Goal: Task Accomplishment & Management: Manage account settings

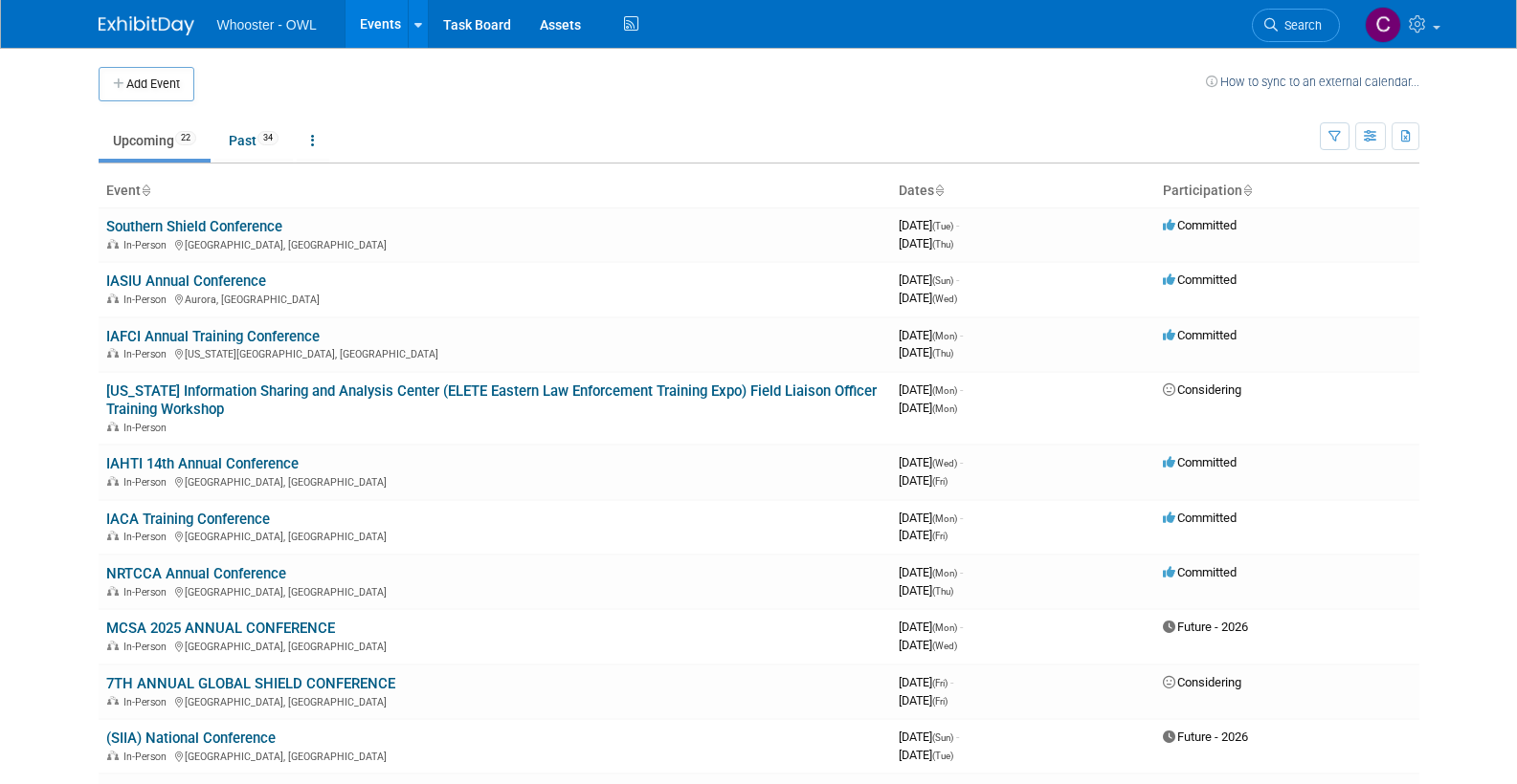
click at [190, 273] on link "IASIU Annual Conference" at bounding box center [187, 282] width 160 height 17
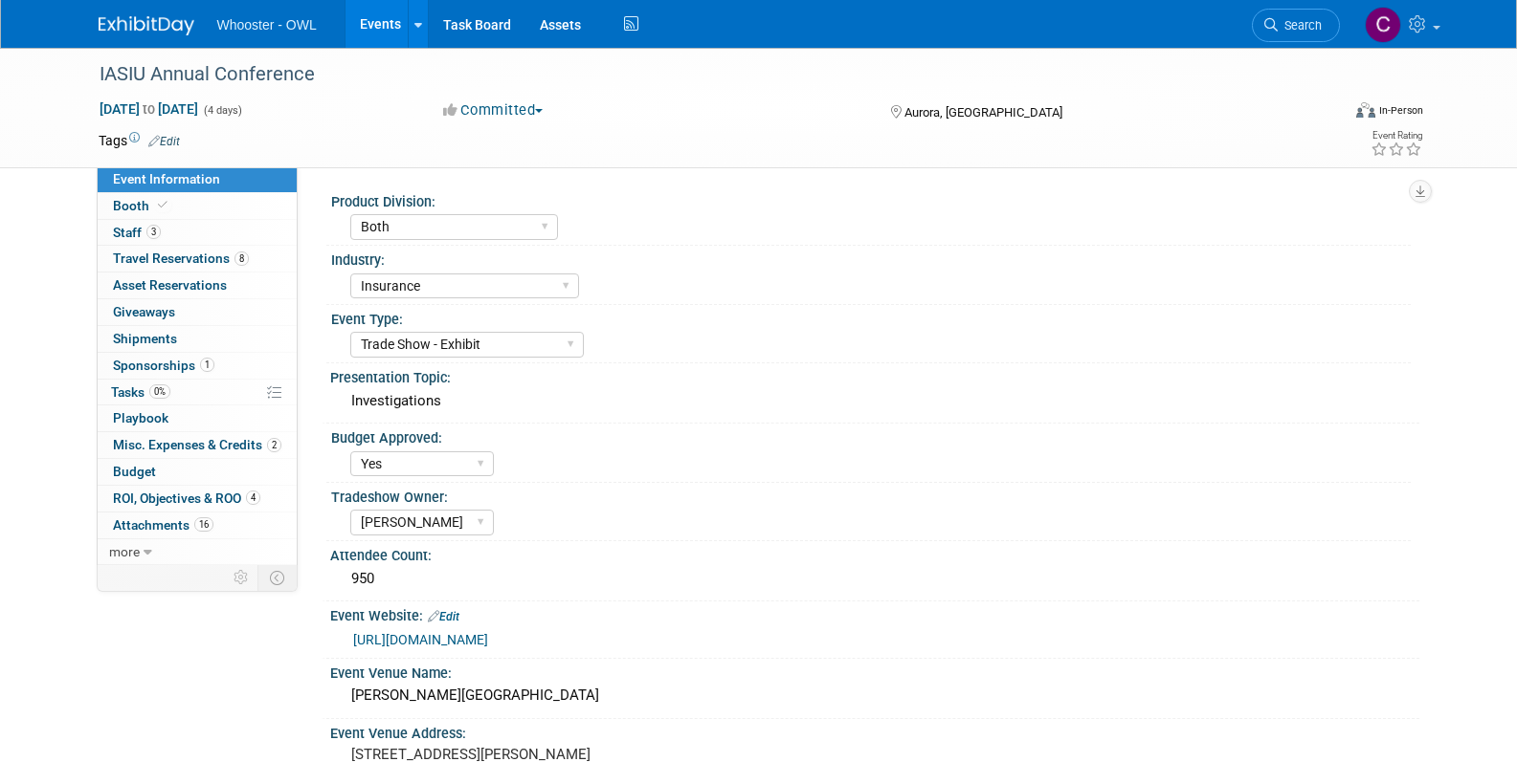
select select "Both"
select select "Insurance"
select select "Trade Show - Exhibit"
select select "Yes"
select select "[PERSON_NAME]"
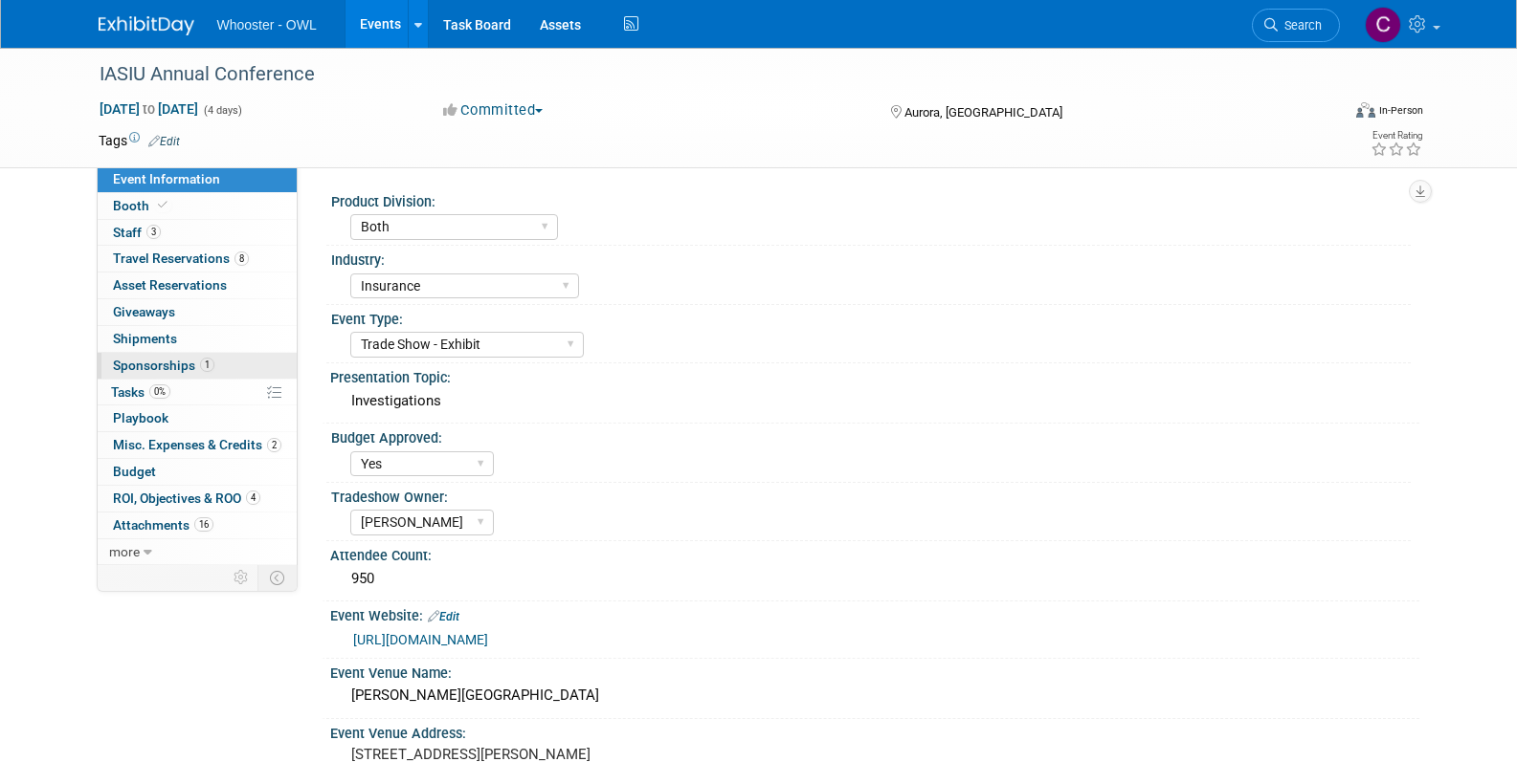
click at [162, 359] on span "Sponsorships 1" at bounding box center [163, 365] width 102 height 15
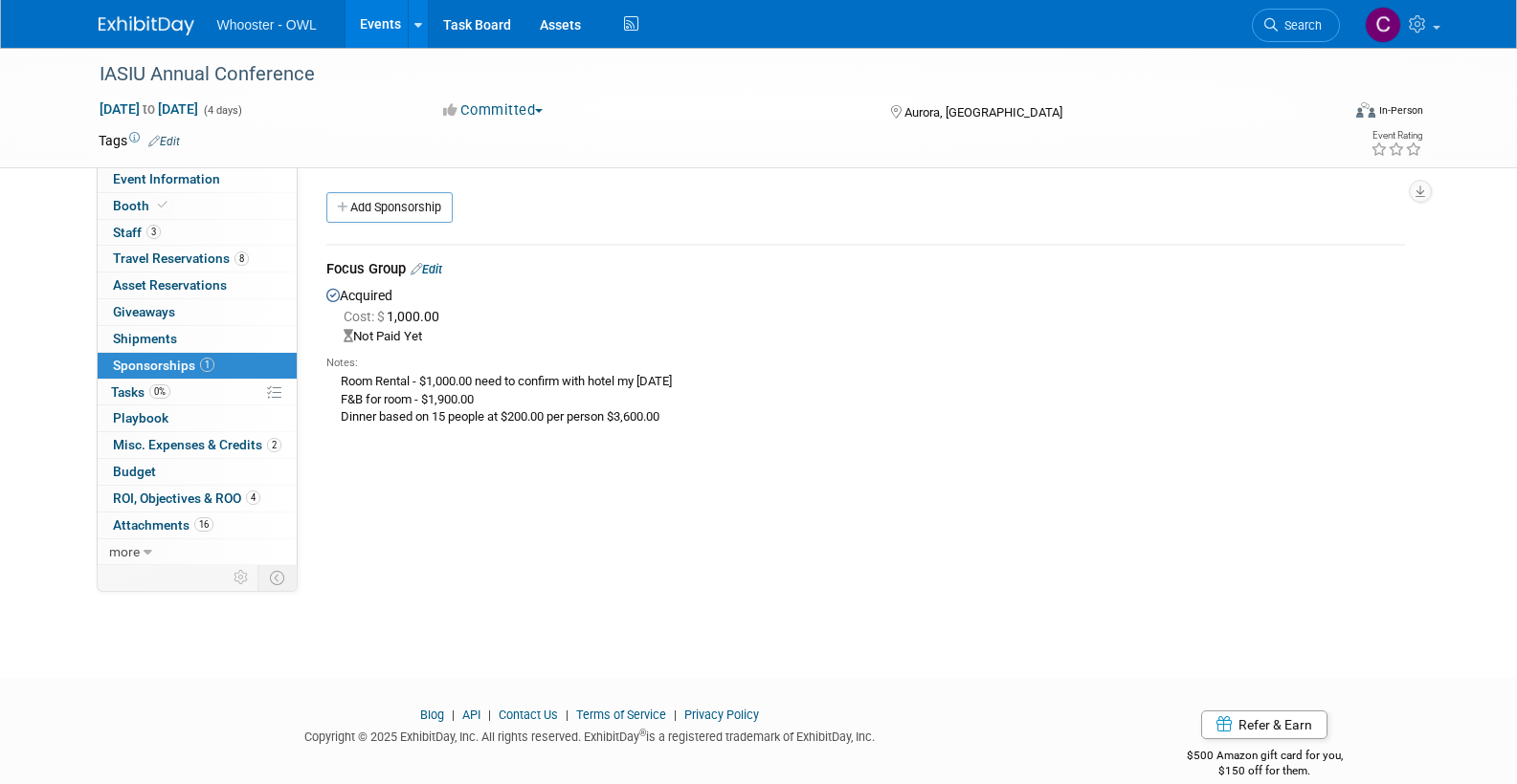
click at [437, 264] on link "Edit" at bounding box center [426, 269] width 32 height 14
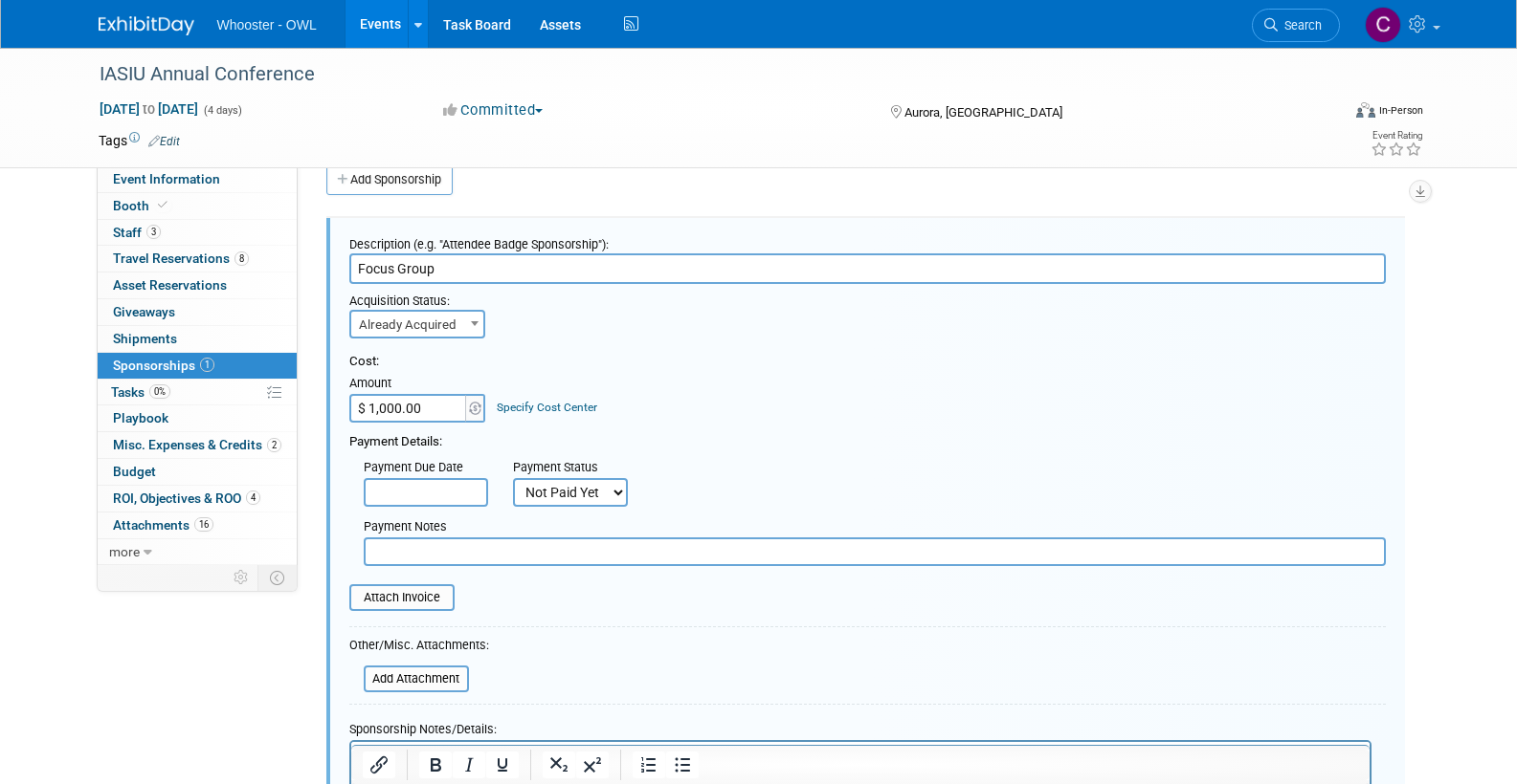
select select "1"
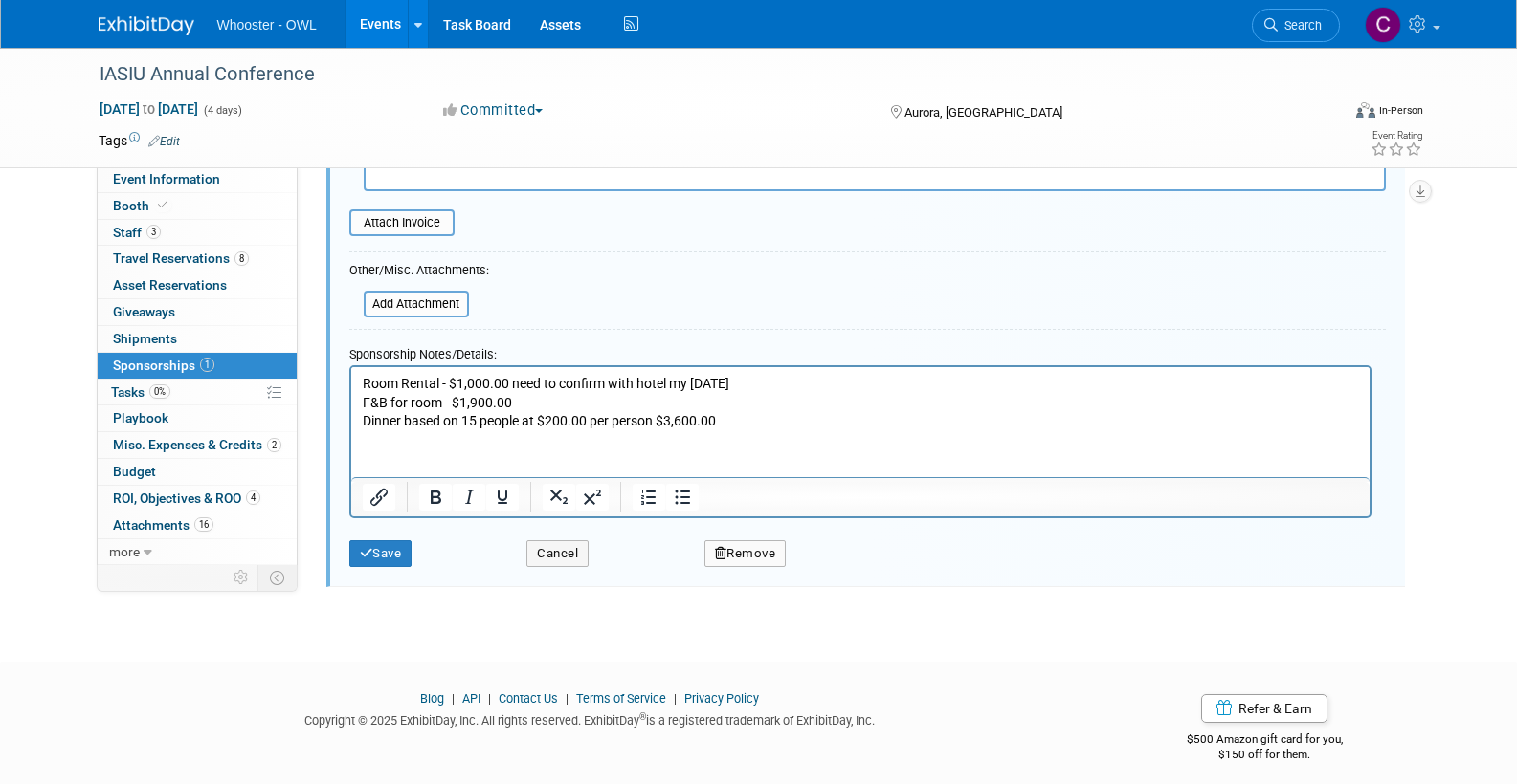
scroll to position [402, 0]
click at [379, 542] on button "Save" at bounding box center [381, 555] width 63 height 27
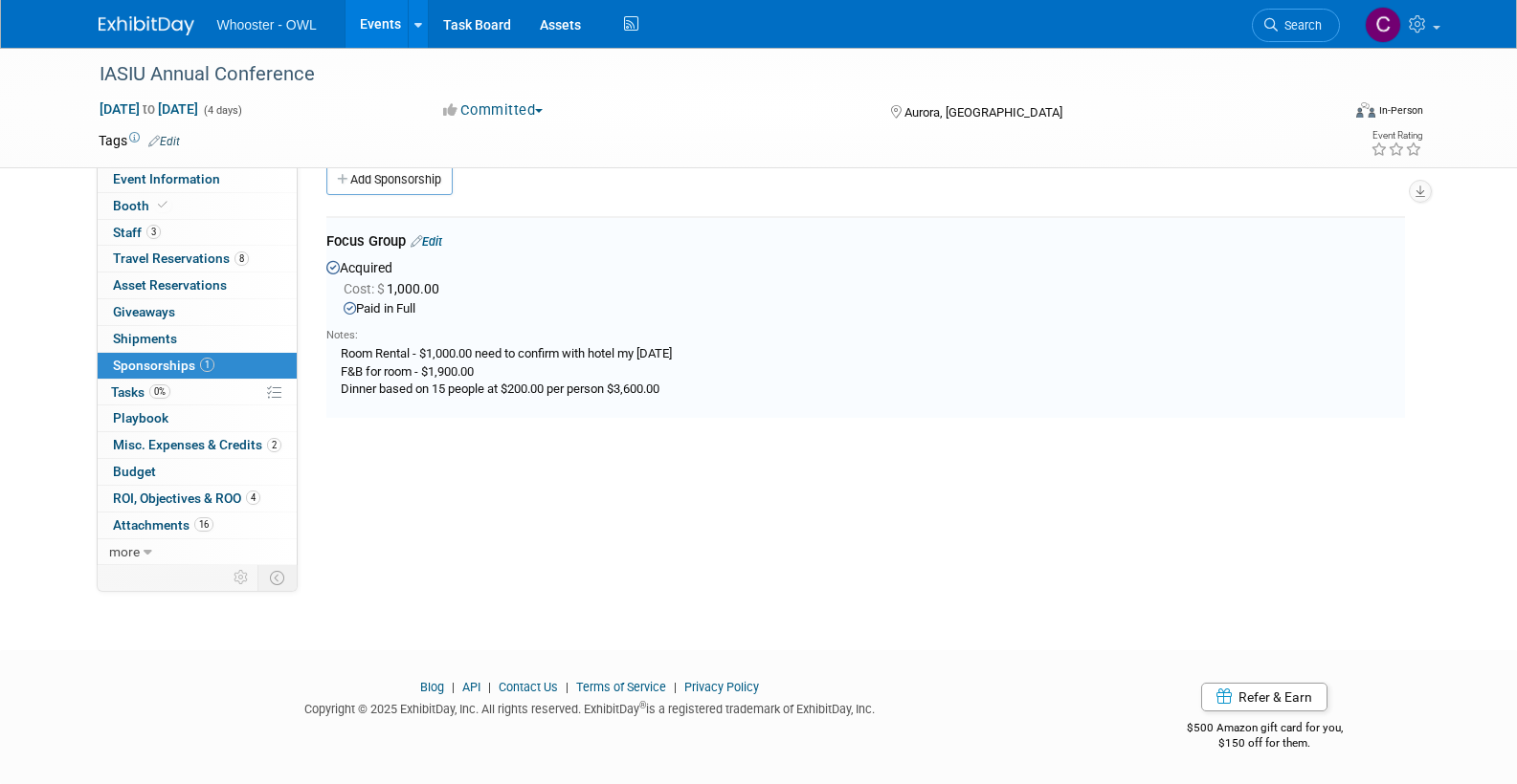
scroll to position [29, 0]
click at [186, 440] on span "Misc. Expenses & Credits 2" at bounding box center [196, 445] width 168 height 15
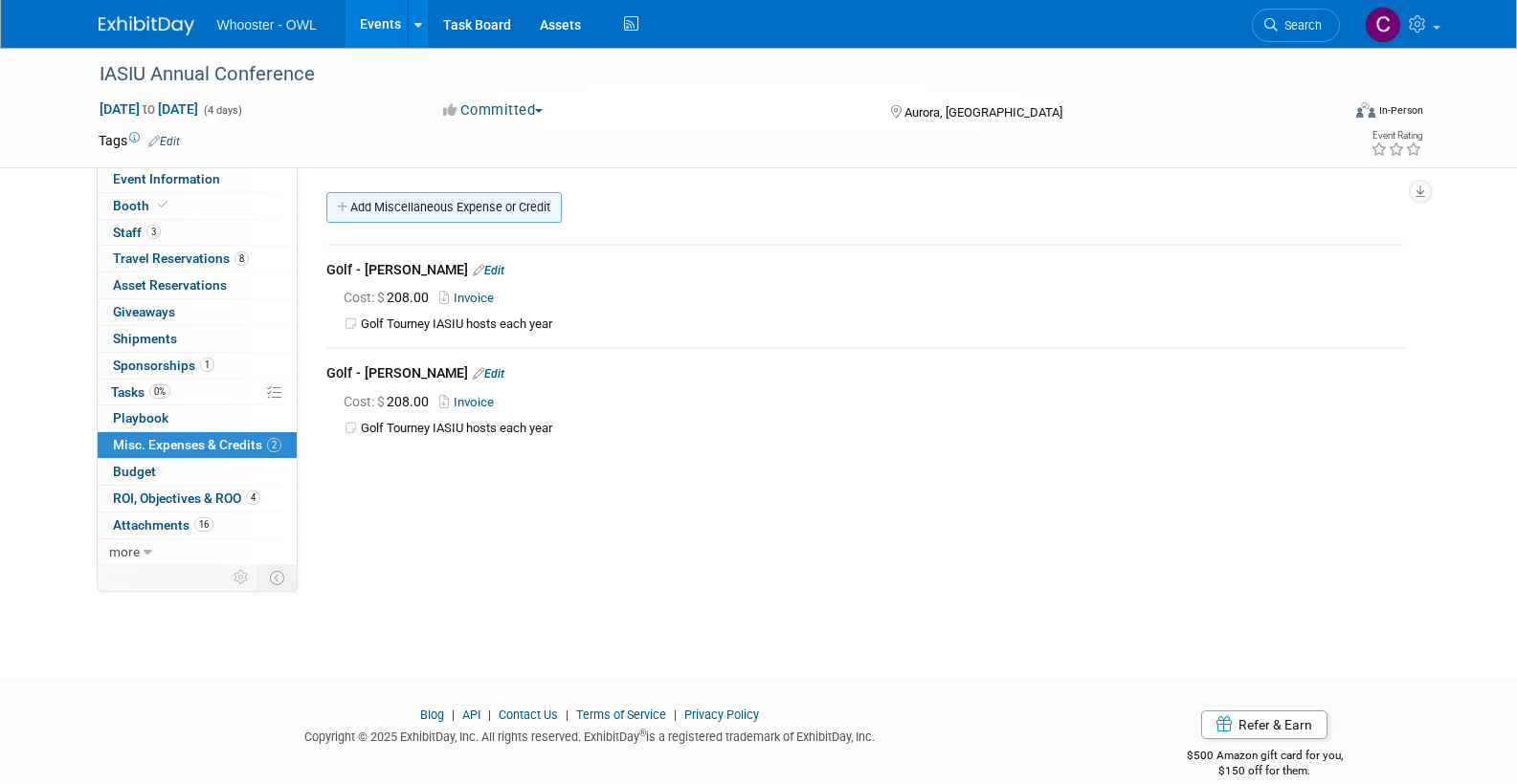
click at [452, 206] on link "Add Miscellaneous Expense or Credit" at bounding box center [444, 208] width 236 height 31
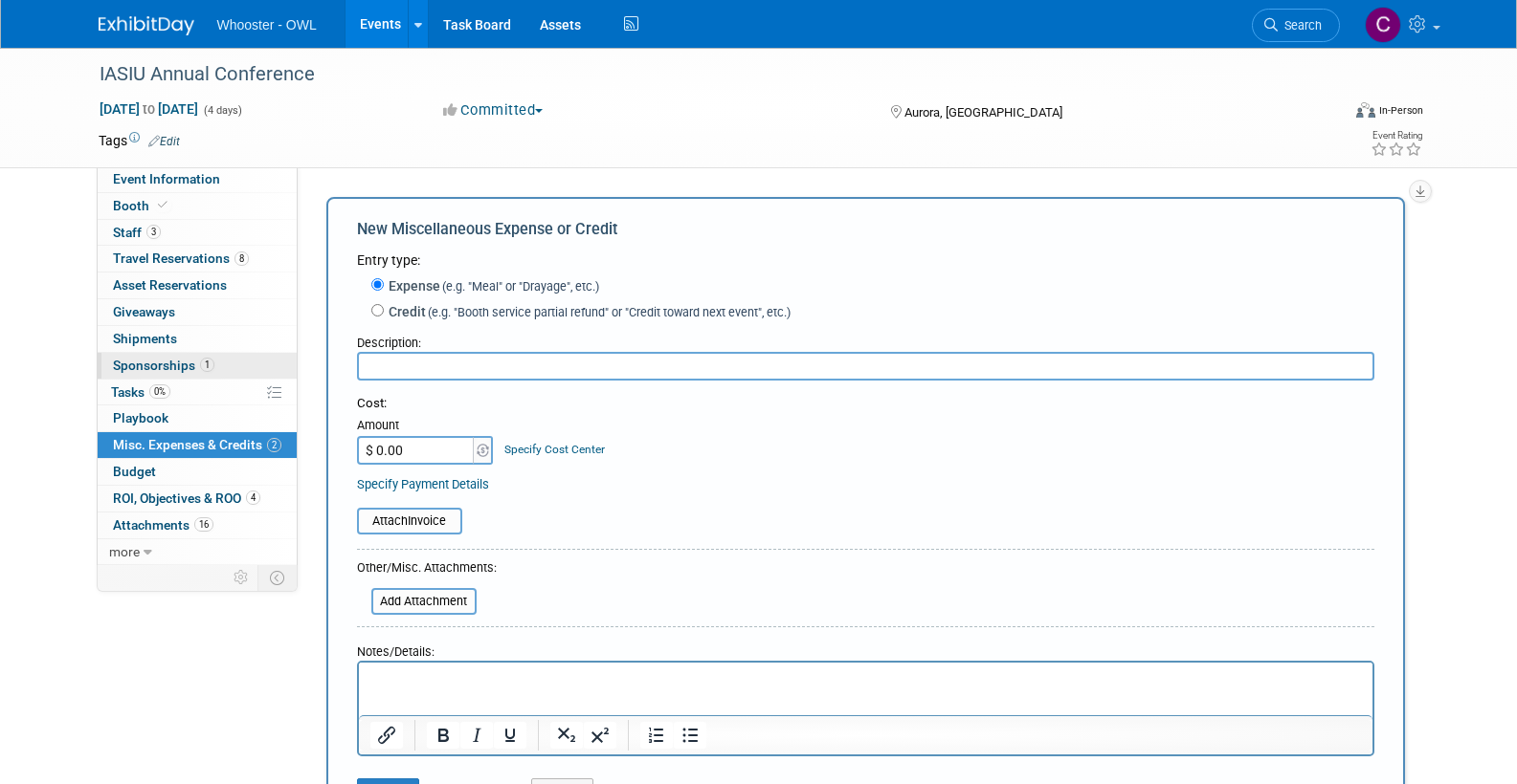
click at [159, 359] on span "Sponsorships 1" at bounding box center [163, 365] width 102 height 15
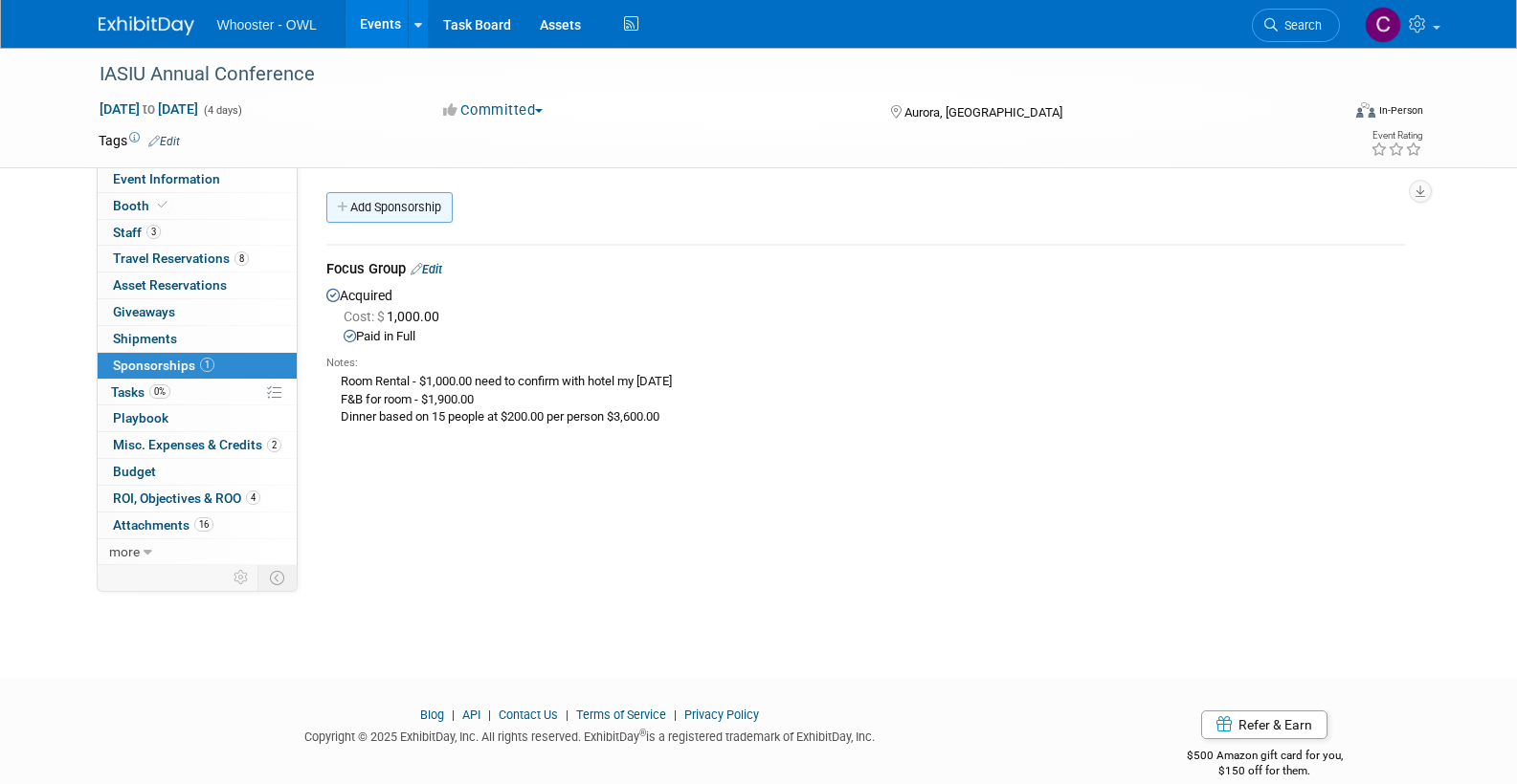
click at [401, 202] on link "Add Sponsorship" at bounding box center [389, 208] width 126 height 31
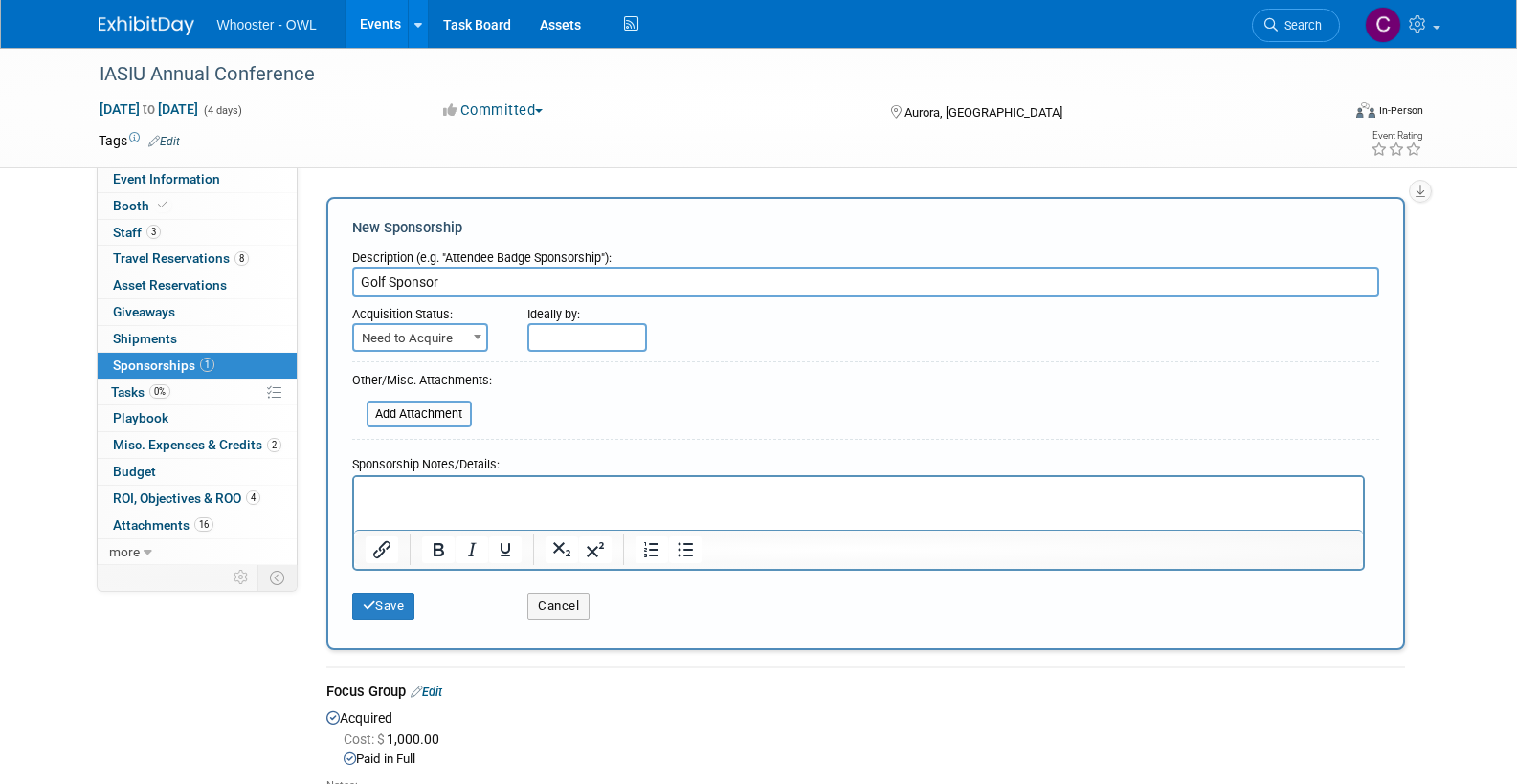
type input "Golf Sponsor"
click at [428, 333] on span "Need to Acquire" at bounding box center [419, 339] width 132 height 27
select select "2"
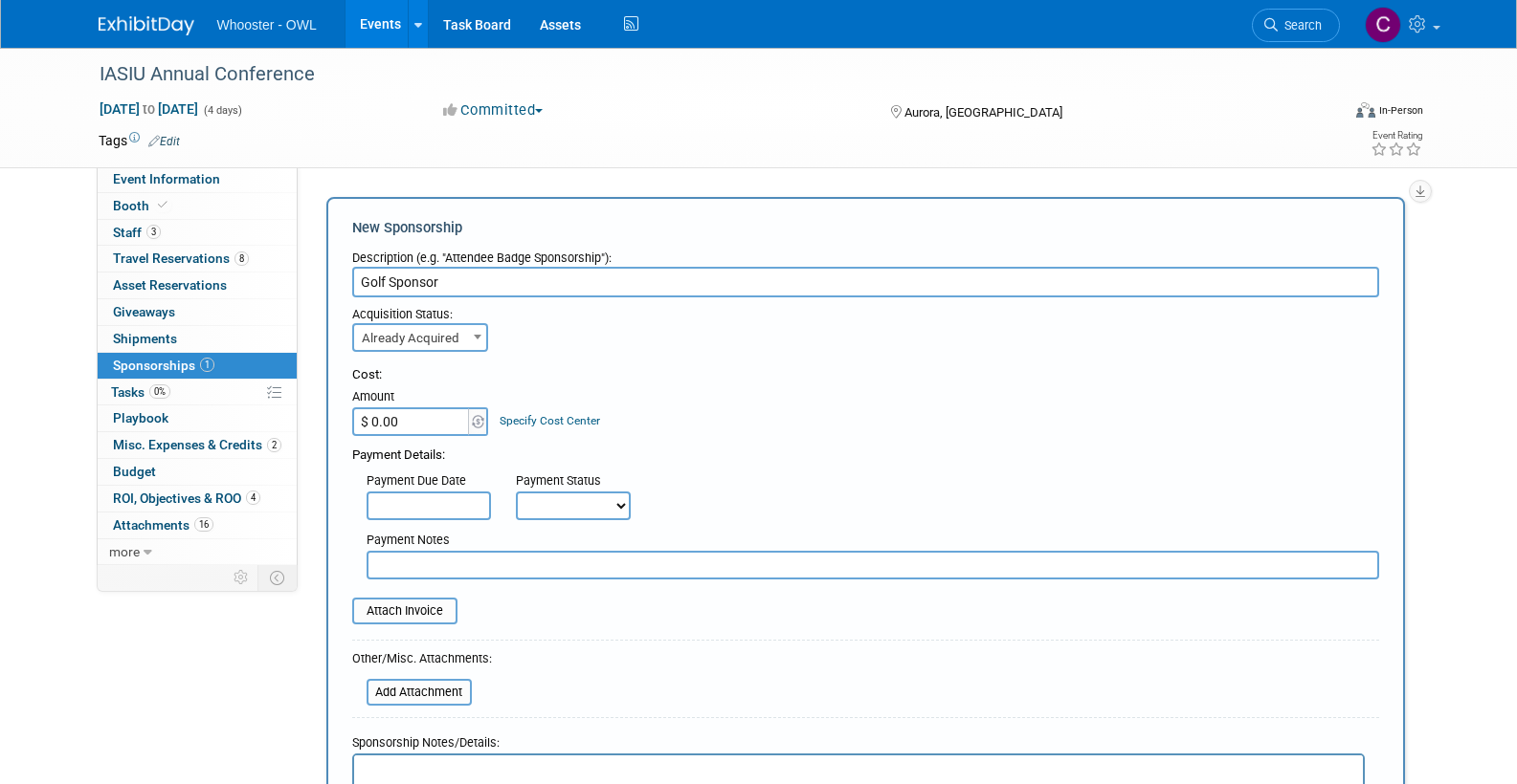
click at [433, 425] on input "$ 0.00" at bounding box center [411, 422] width 119 height 29
type input "$ 520.00"
select select "1"
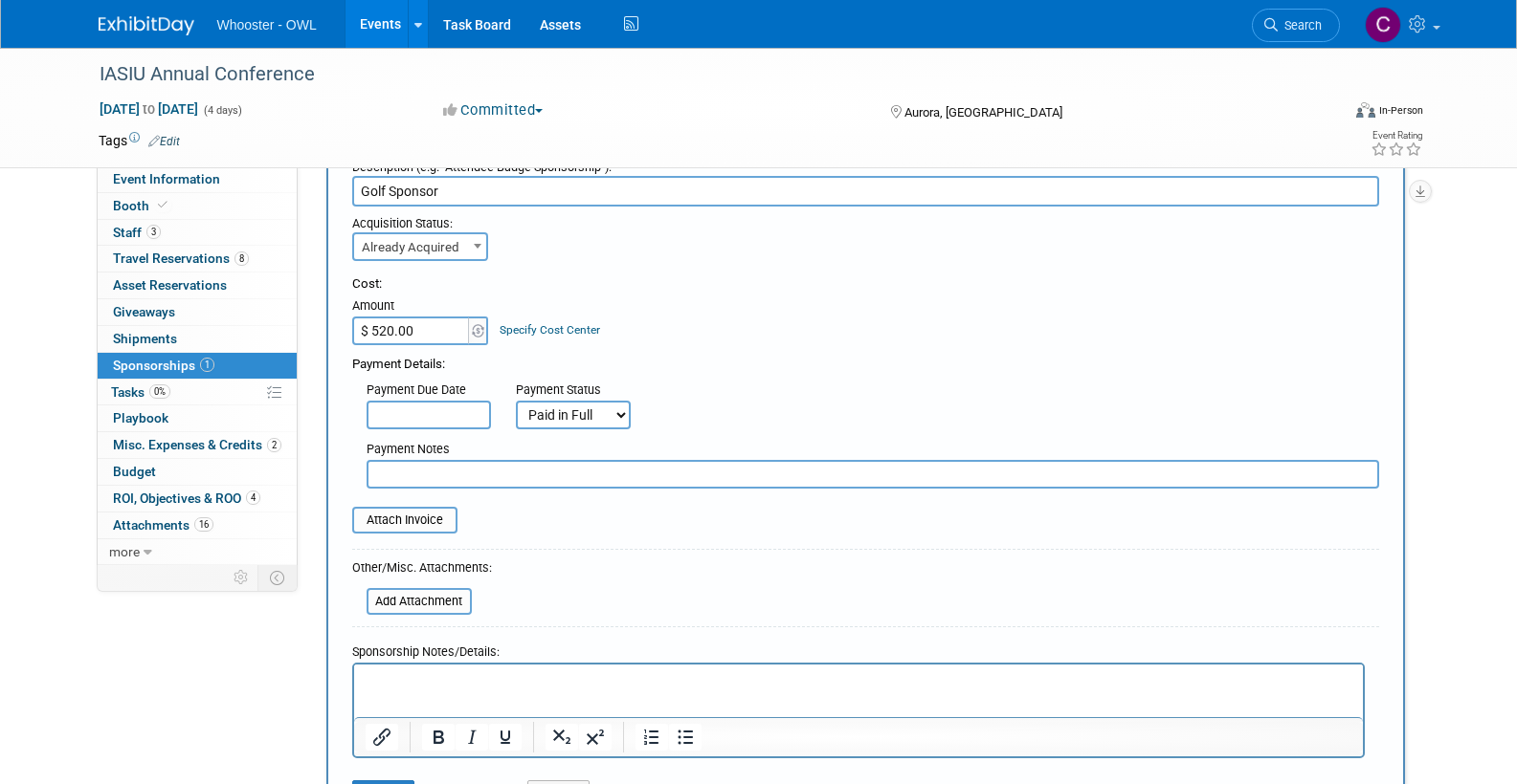
scroll to position [119, 0]
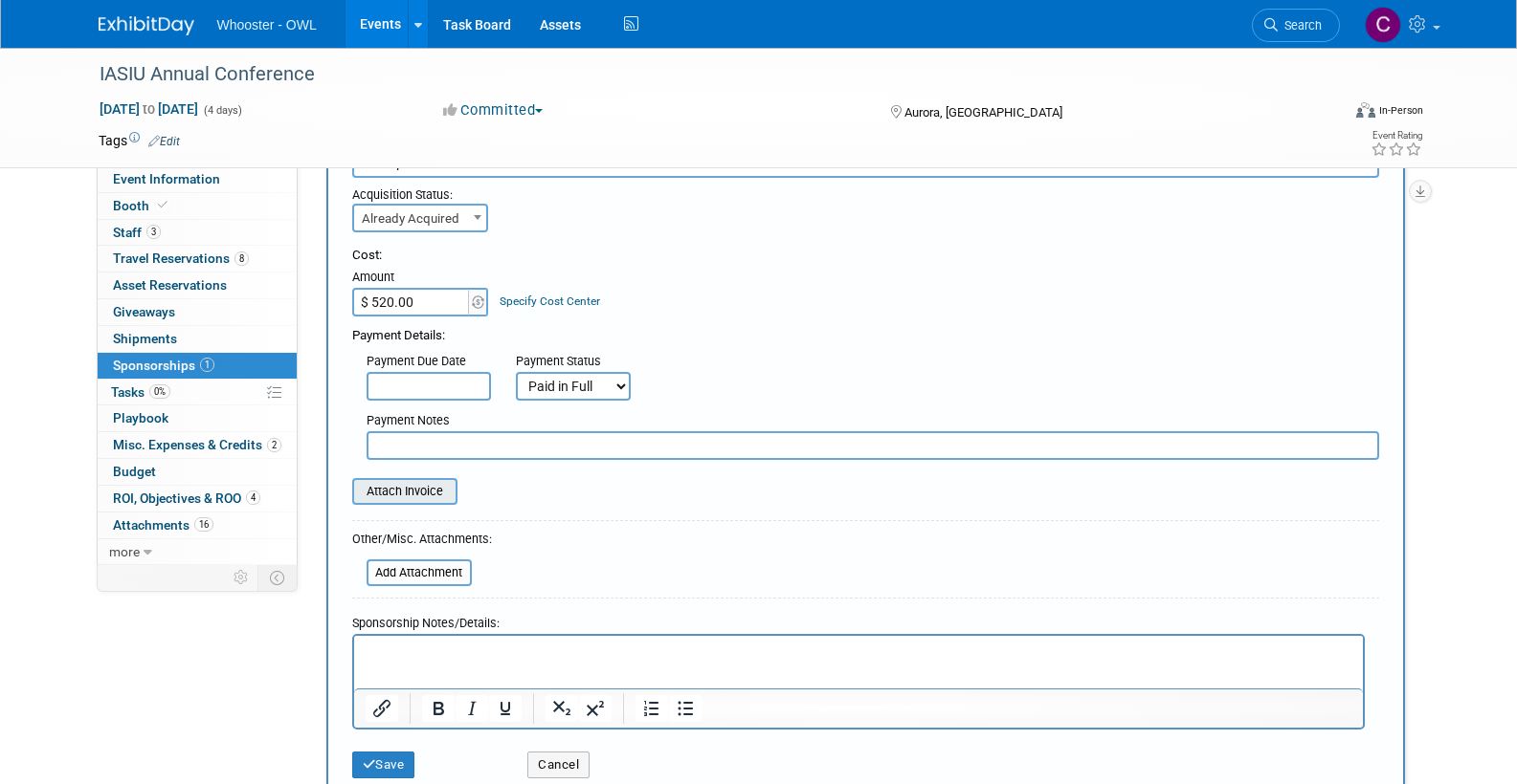
click at [393, 480] on input "file" at bounding box center [341, 492] width 228 height 23
click at [394, 490] on input "file" at bounding box center [341, 492] width 228 height 23
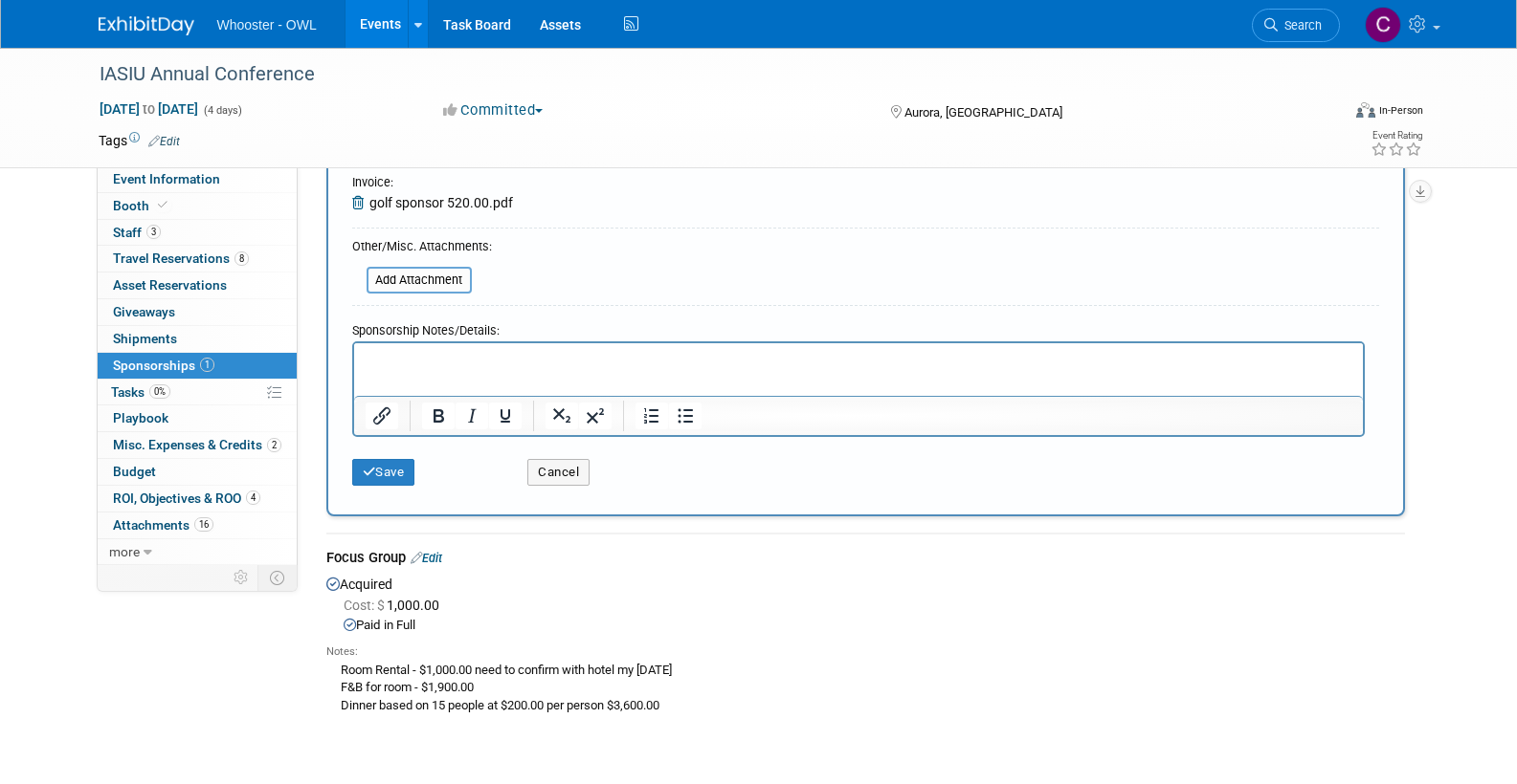
scroll to position [426, 0]
click at [375, 469] on button "Save" at bounding box center [384, 471] width 63 height 27
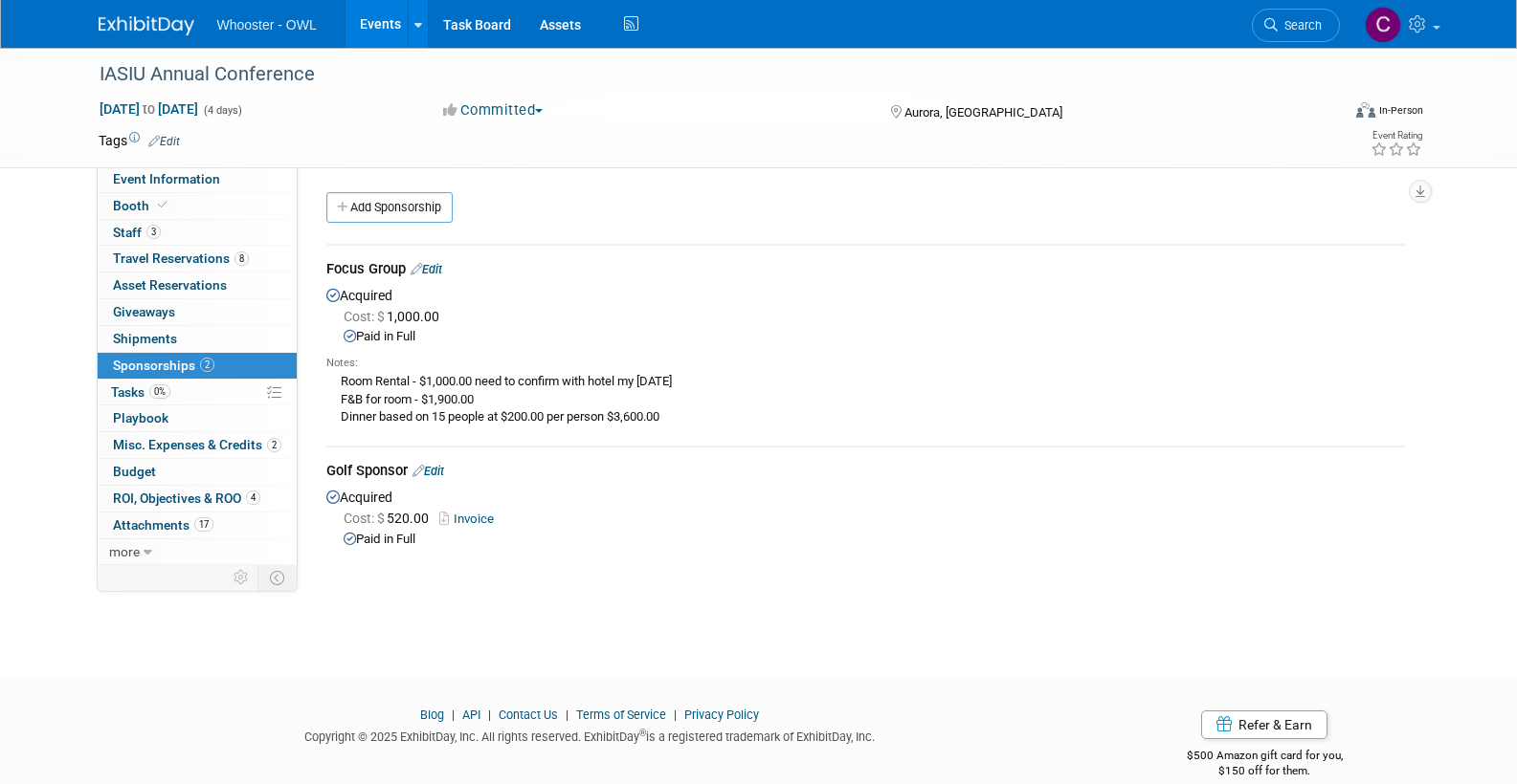
scroll to position [0, 0]
click at [436, 264] on link "Edit" at bounding box center [426, 269] width 32 height 14
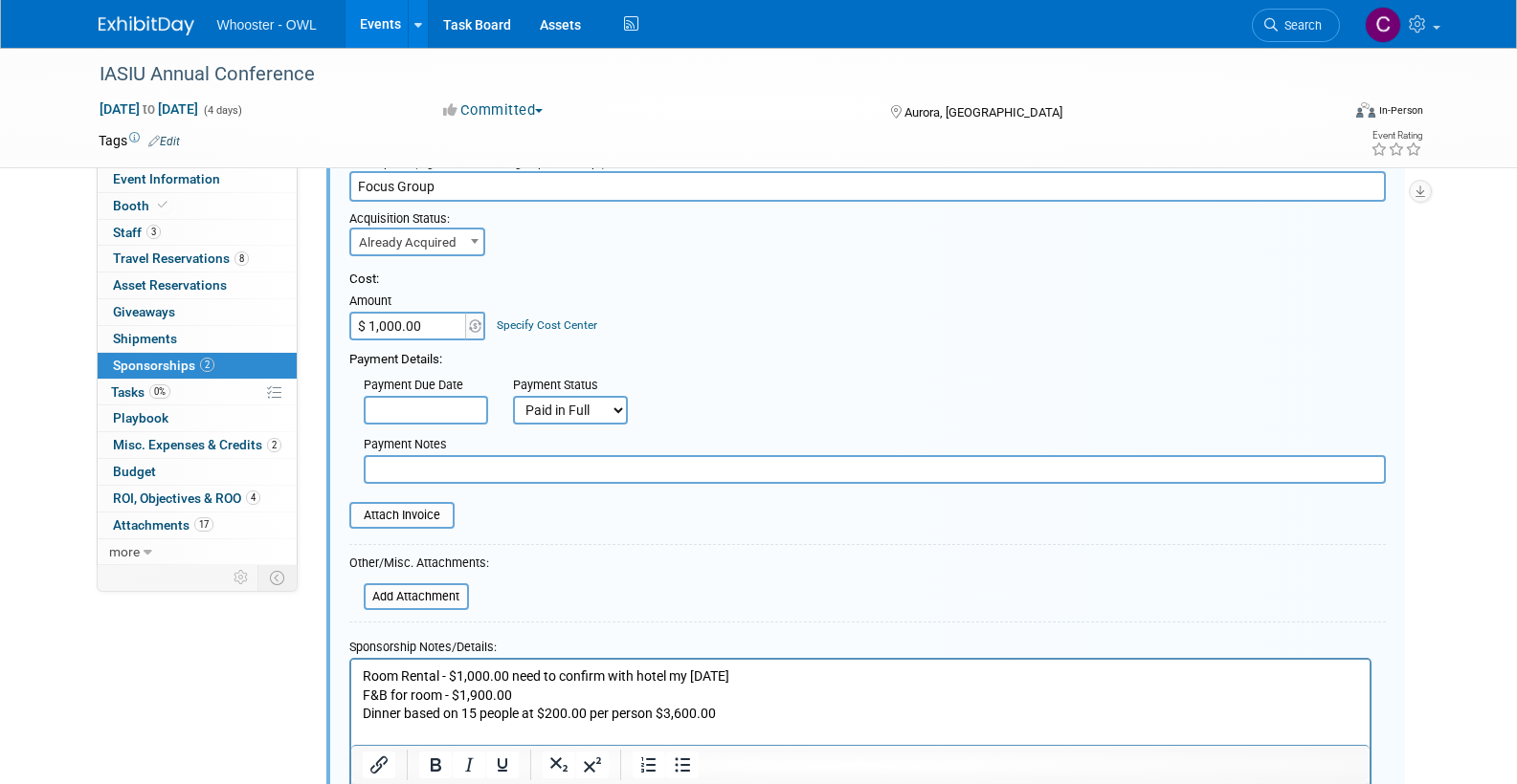
scroll to position [104, 0]
